Goal: Task Accomplishment & Management: Use online tool/utility

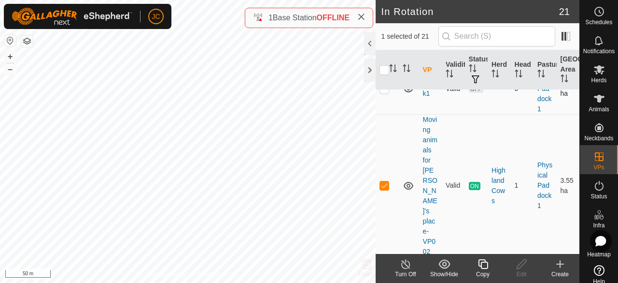
scroll to position [628, 0]
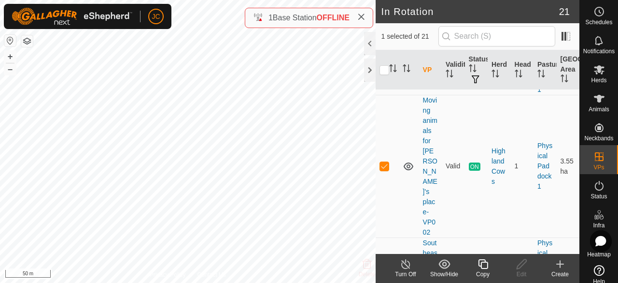
click at [403, 274] on div "Turn Off" at bounding box center [406, 274] width 39 height 9
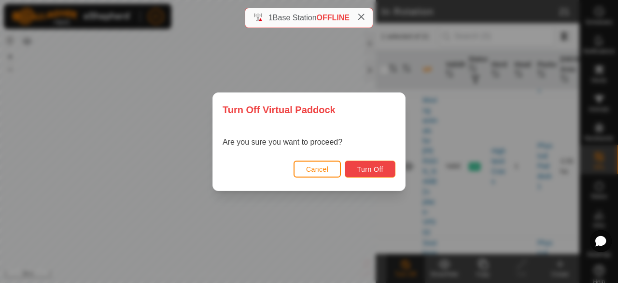
click at [376, 172] on span "Turn Off" at bounding box center [370, 169] width 27 height 8
